Goal: Download file/media

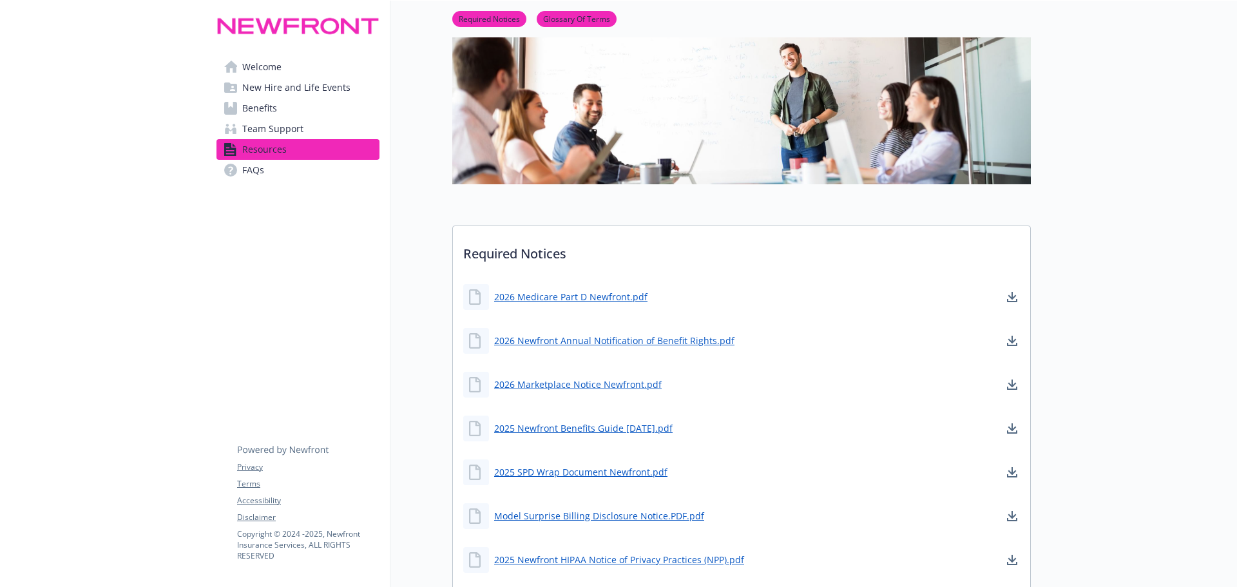
scroll to position [129, 0]
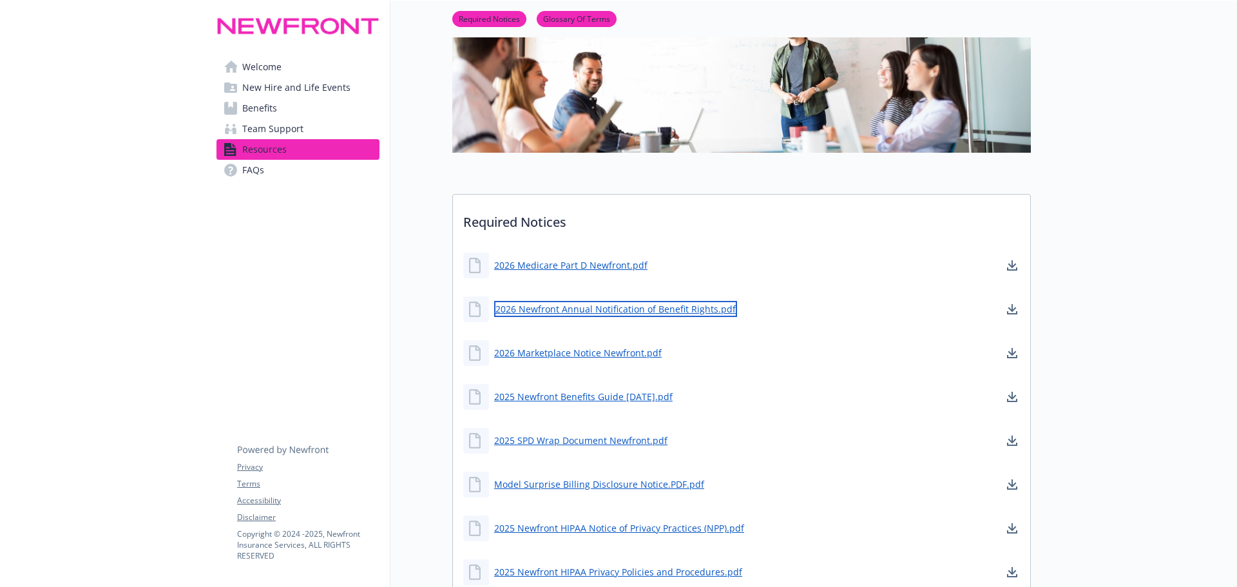
click at [634, 312] on link "2026 Newfront Annual Notification of Benefit Rights.pdf" at bounding box center [615, 309] width 243 height 16
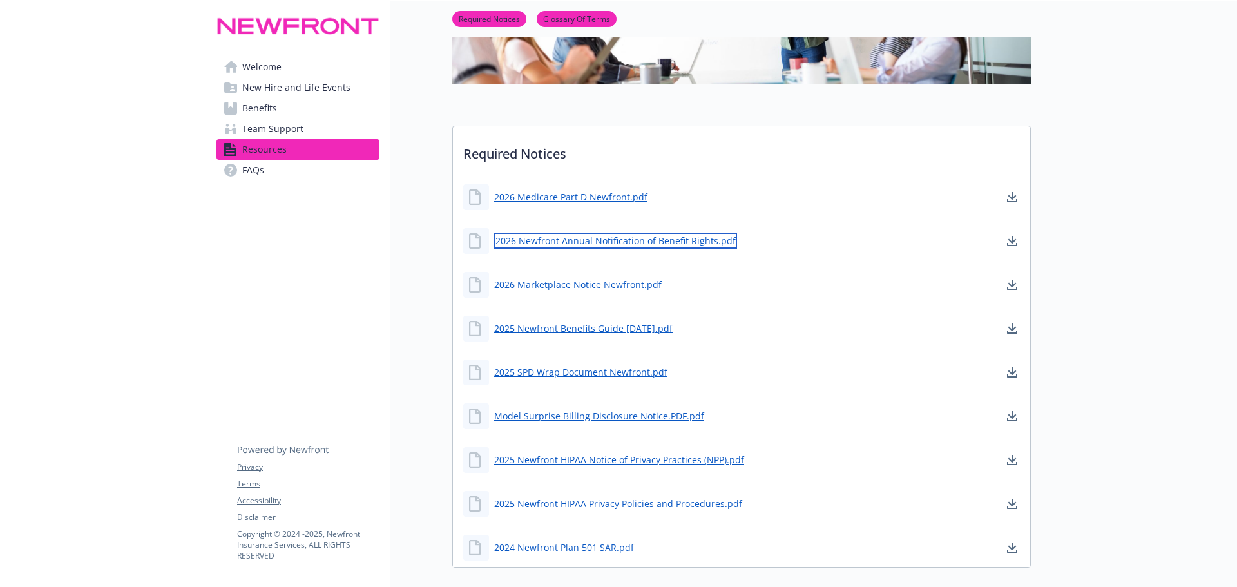
scroll to position [322, 0]
